Goal: Transaction & Acquisition: Book appointment/travel/reservation

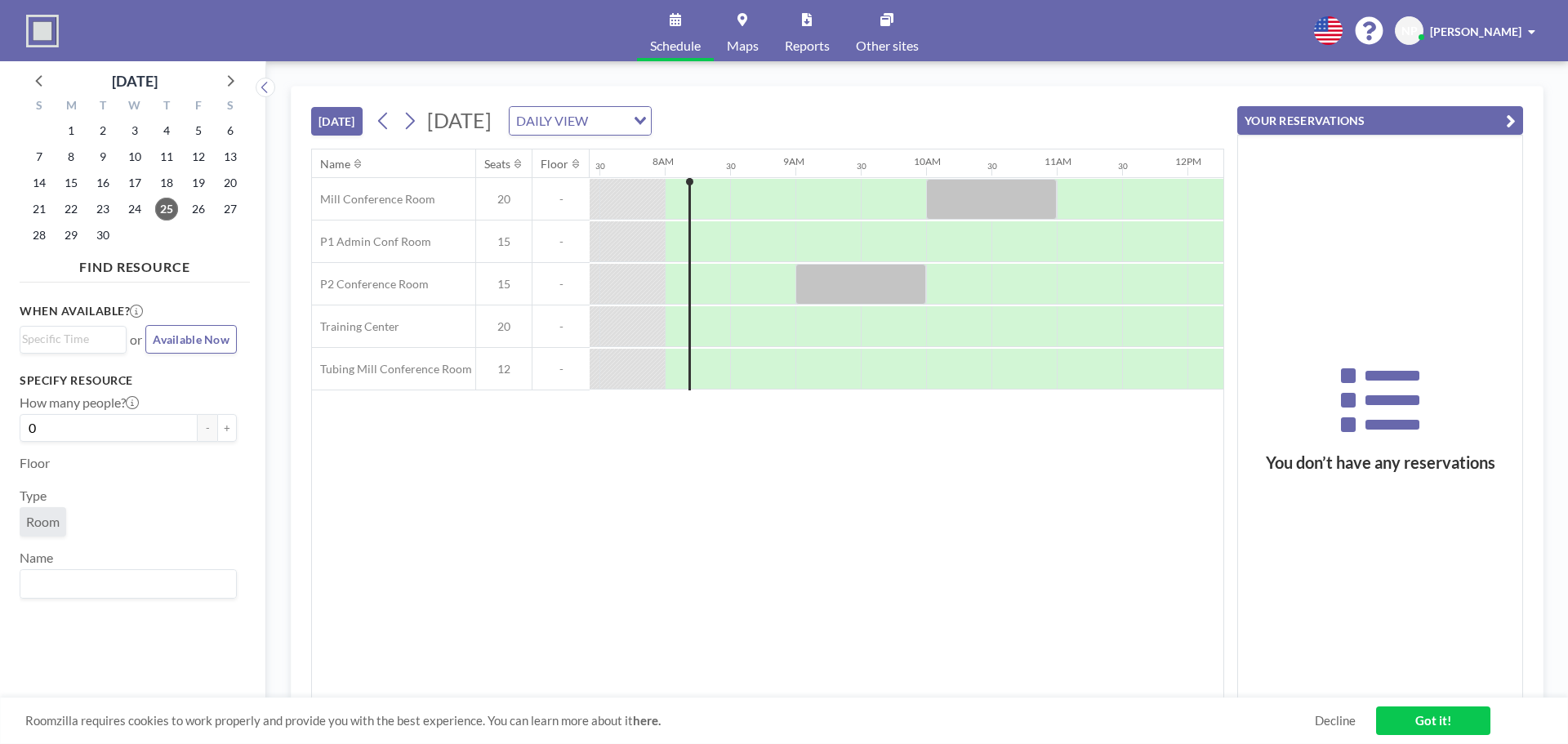
scroll to position [0, 980]
click at [47, 239] on span "28" at bounding box center [39, 235] width 23 height 23
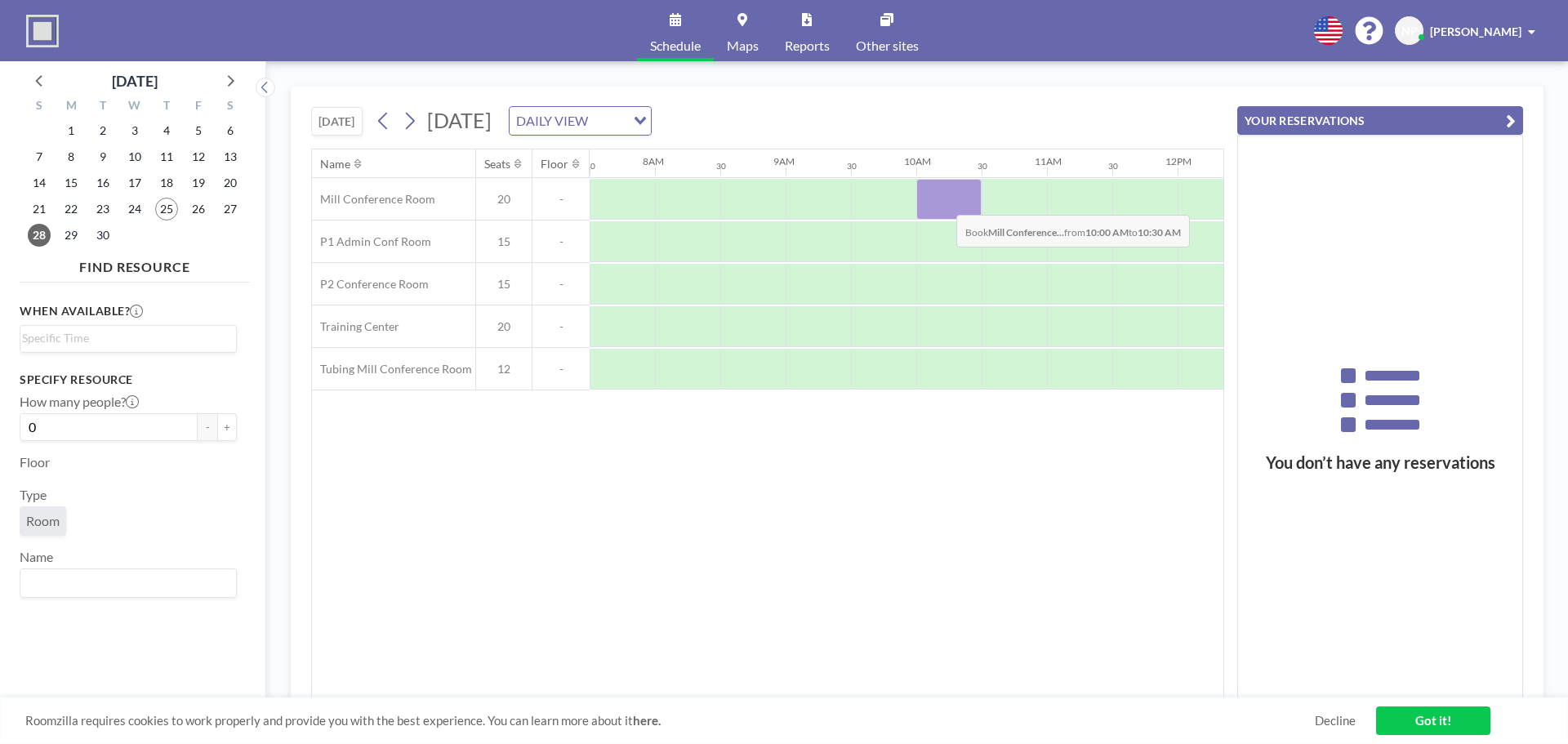
click at [943, 203] on div at bounding box center [949, 199] width 65 height 41
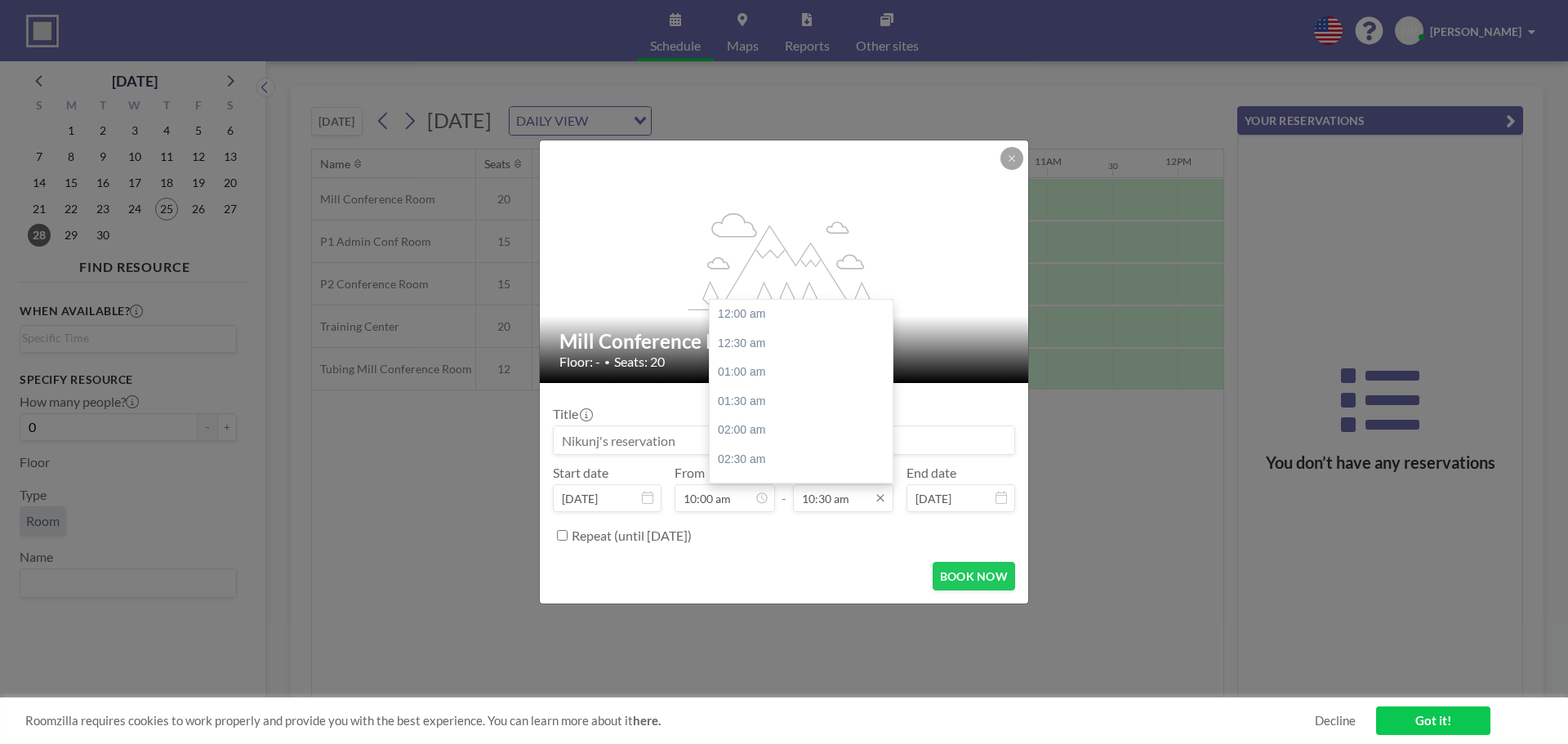
scroll to position [610, 0]
click at [740, 339] on div "11:00 am" at bounding box center [805, 344] width 192 height 30
type input "11:00 am"
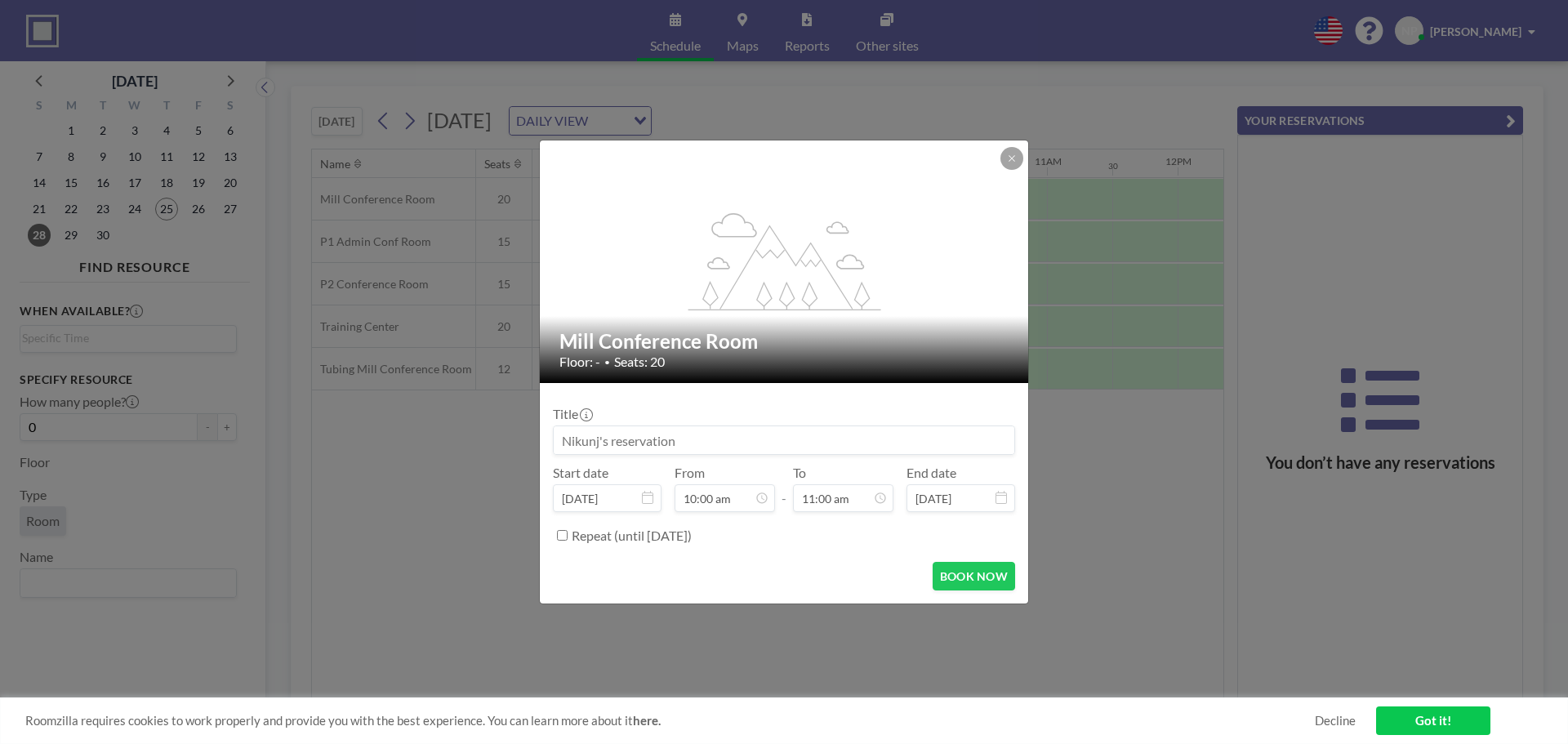
scroll to position [581, 0]
drag, startPoint x: 683, startPoint y: 439, endPoint x: 479, endPoint y: 414, distance: 205.5
click at [479, 414] on div "flex-grow: 1.2; Mill Conference Room Floor: - • Seats: 20 Title Start date [DAT…" at bounding box center [784, 372] width 1568 height 744
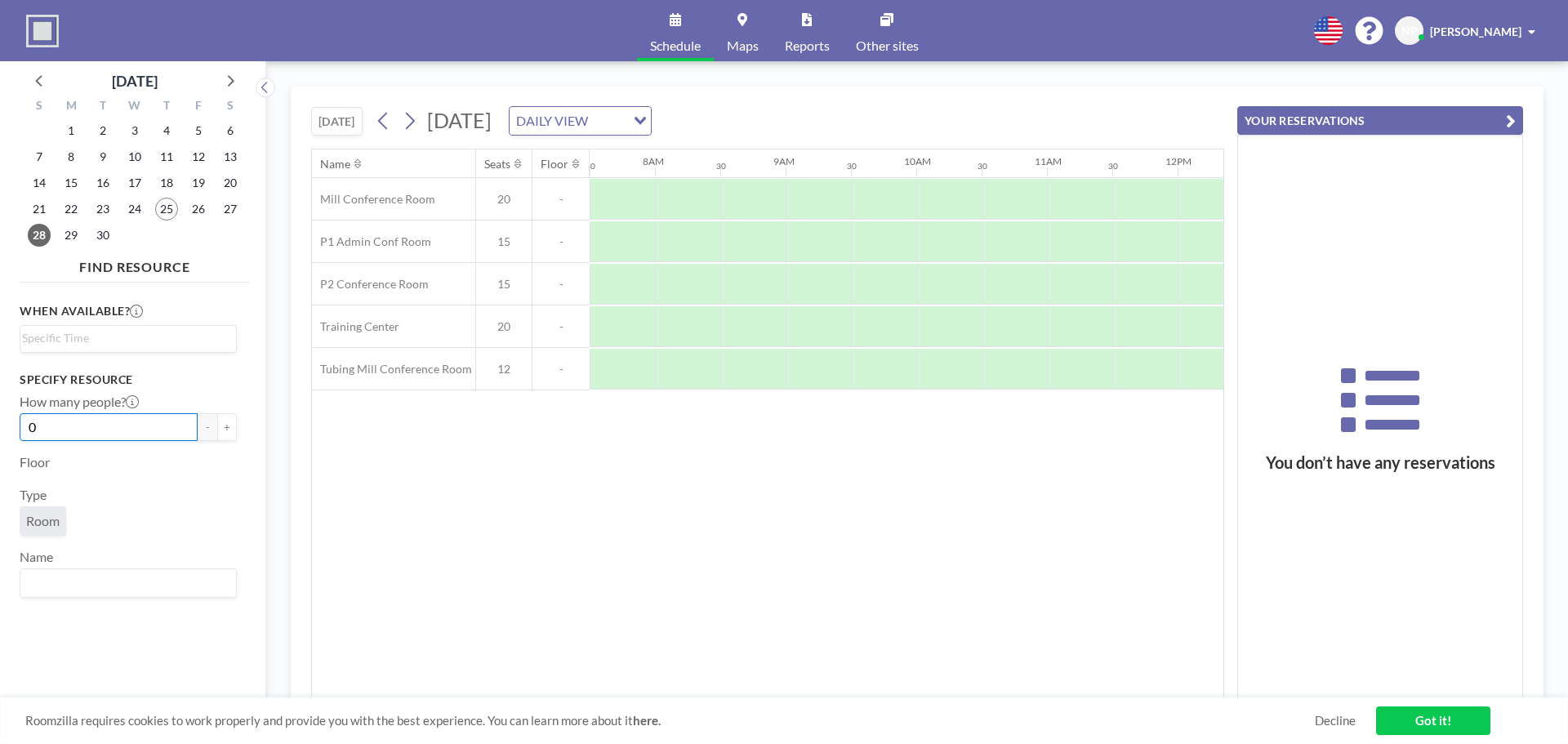
drag, startPoint x: 64, startPoint y: 428, endPoint x: 7, endPoint y: 424, distance: 57.1
click at [7, 424] on aside "[DATE] S M T W T F S 31 1 2 3 4 5 6 7 8 9 10 11 12 13 14 15 16 17 18 19 20 21 2…" at bounding box center [126, 403] width 253 height 683
type input "8"
click at [934, 193] on div at bounding box center [949, 199] width 65 height 41
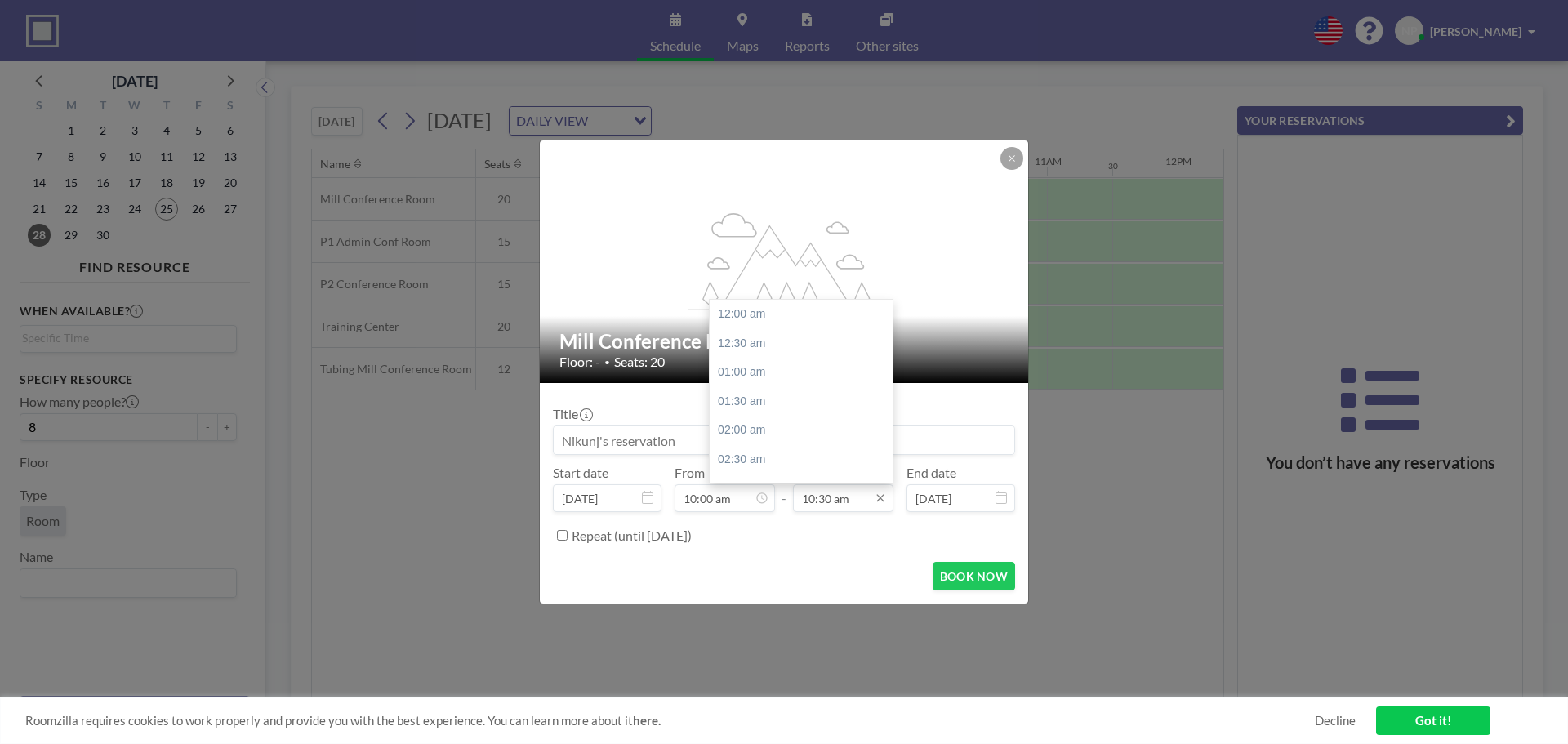
scroll to position [610, 0]
click at [750, 340] on div "11:00 am" at bounding box center [805, 344] width 192 height 30
type input "11:00 am"
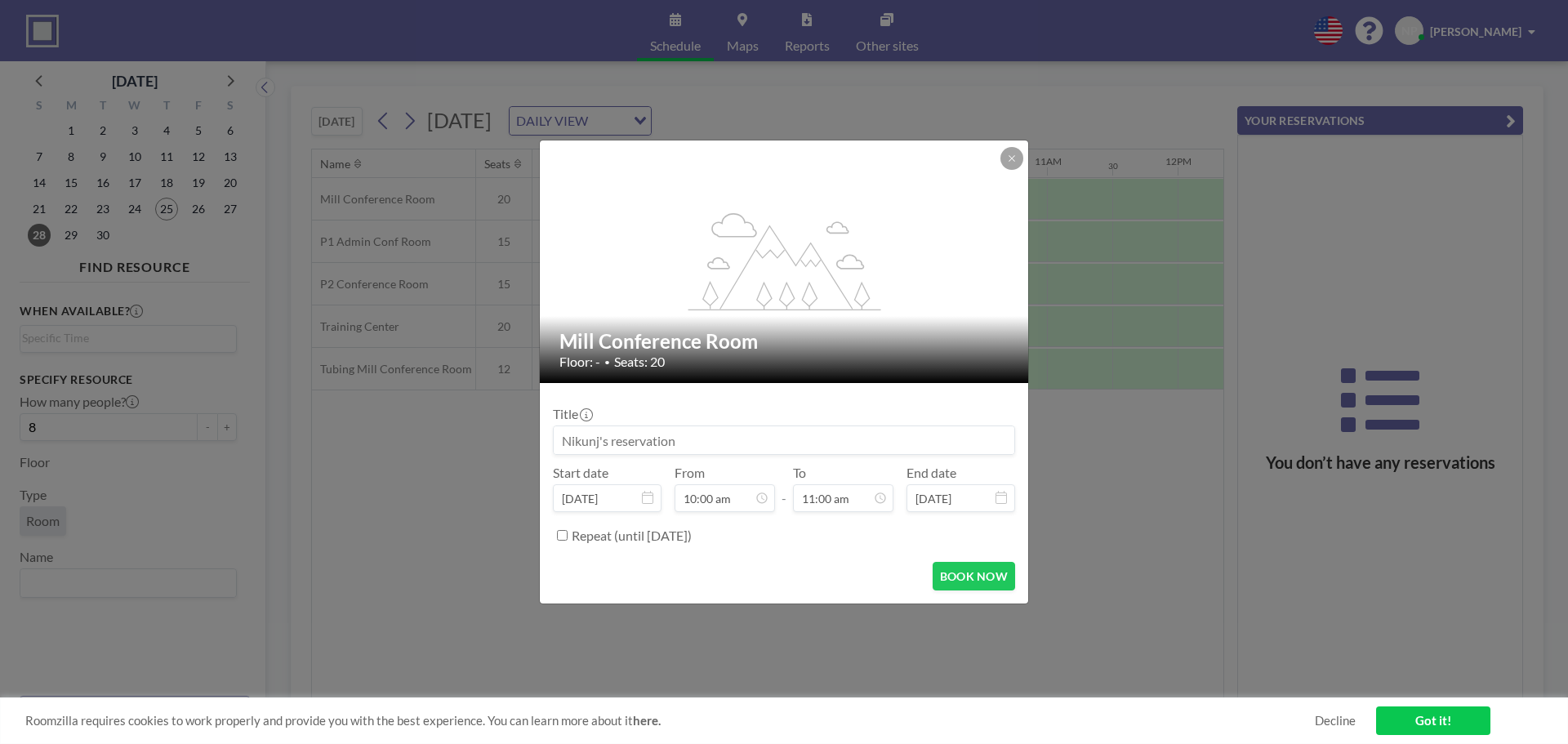
scroll to position [640, 0]
click at [686, 438] on input at bounding box center [783, 440] width 460 height 28
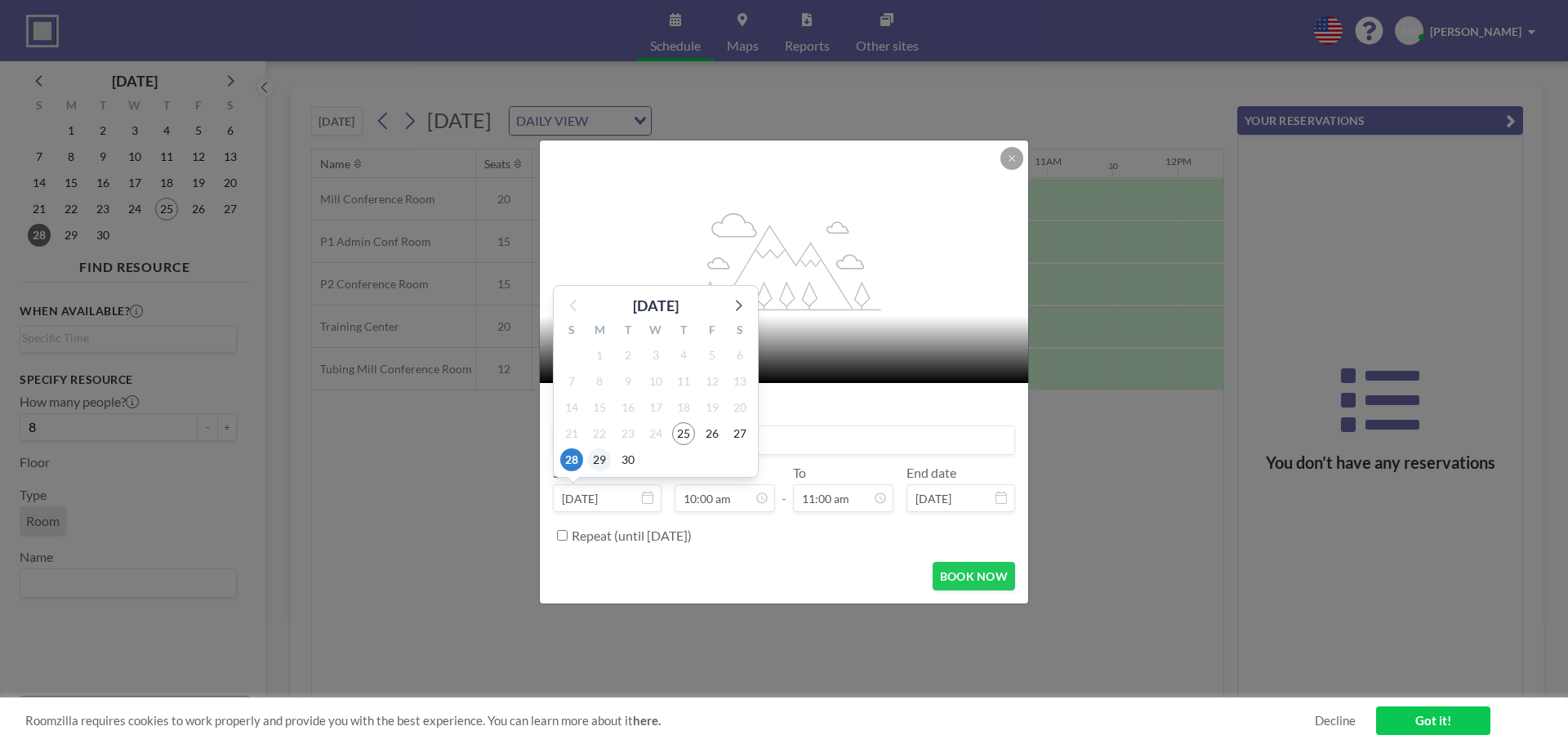
type input "IPC Kickoff Meeting"
click at [602, 460] on span "29" at bounding box center [599, 459] width 23 height 23
type input "[DATE]"
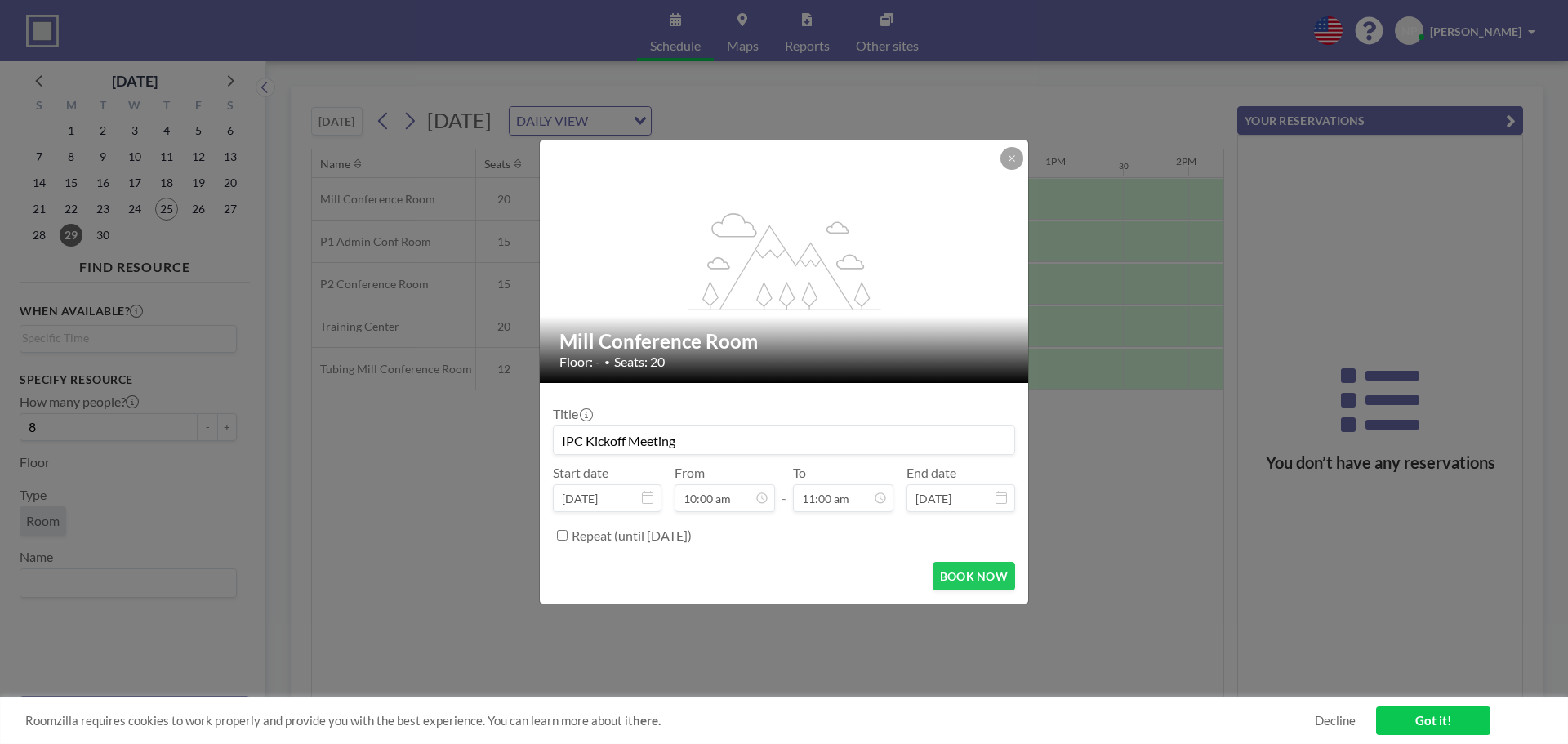
scroll to position [0, 1242]
click at [982, 576] on button "BOOK NOW" at bounding box center [974, 576] width 83 height 29
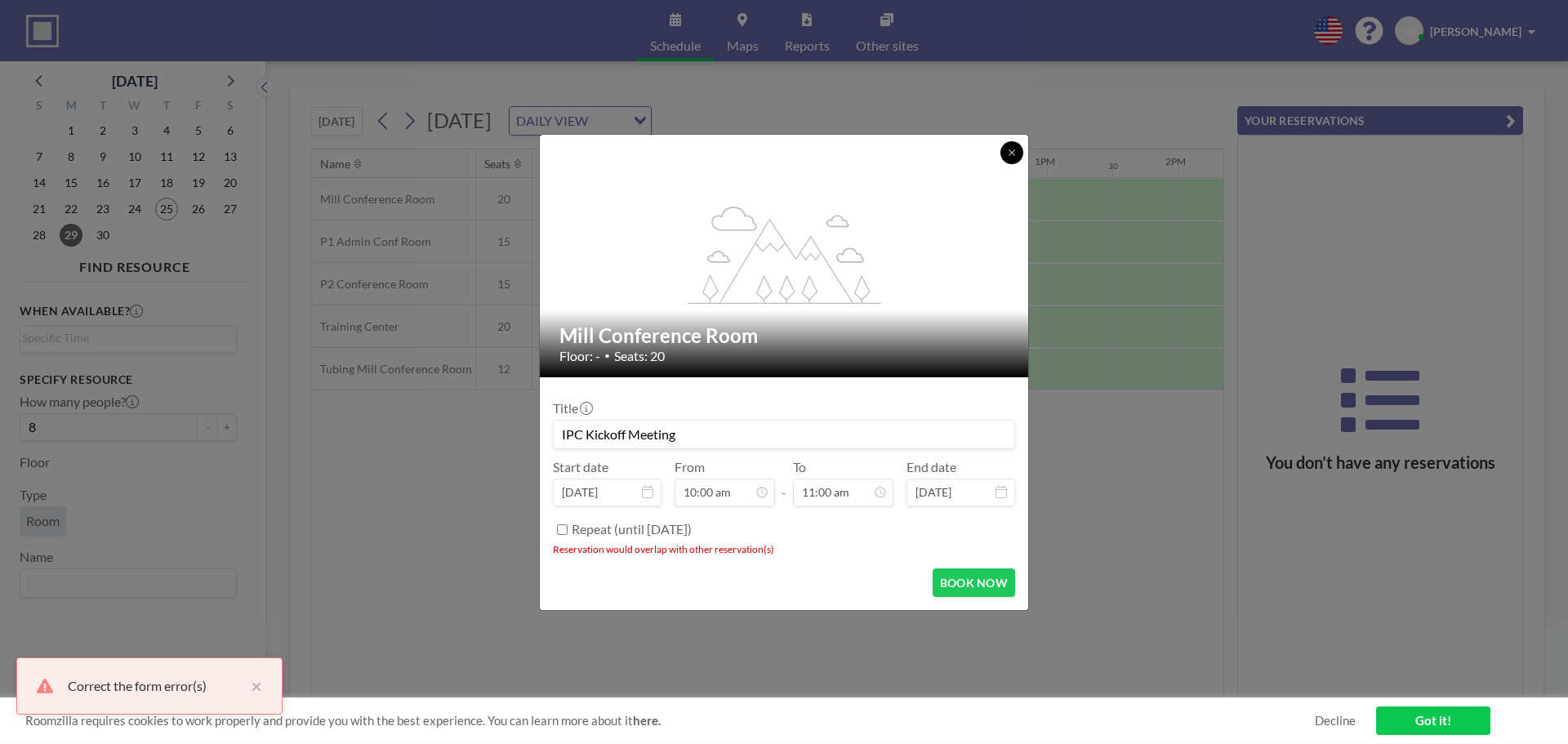
click at [1012, 154] on icon at bounding box center [1012, 153] width 10 height 10
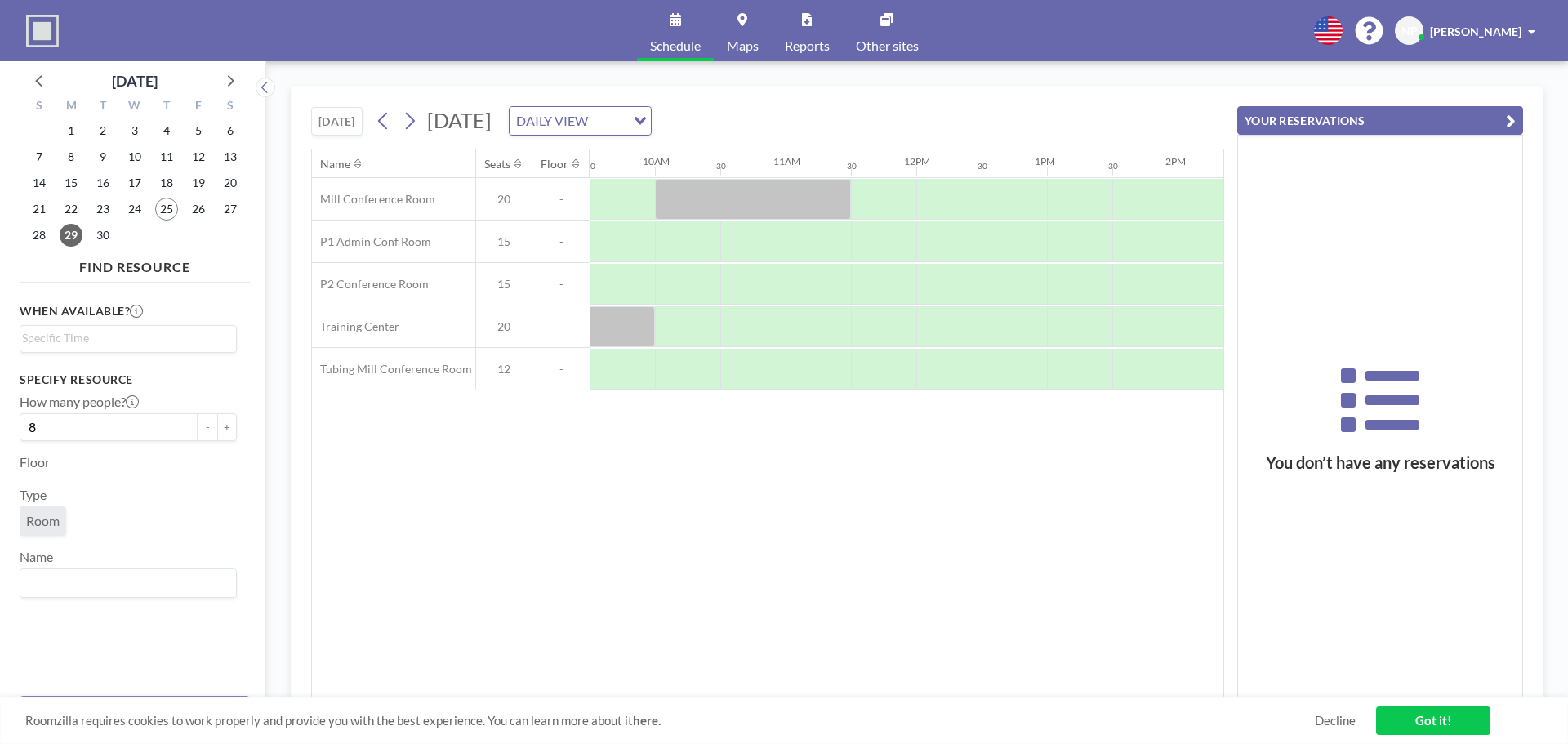
click at [392, 608] on div "Name Seats Floor 12AM 30 1AM 30 2AM 30 3AM 30 4AM 30 5AM 30 6AM 30 7AM 30 8AM 3…" at bounding box center [767, 424] width 911 height 549
